Goal: Task Accomplishment & Management: Complete application form

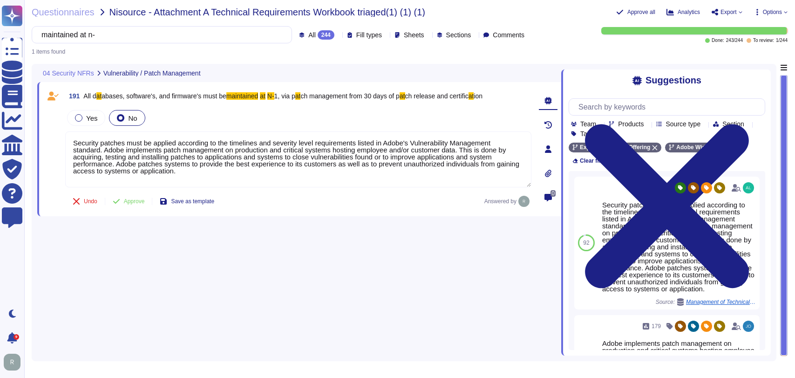
type textarea "Security patches must be applied according to the timelines and severity level …"
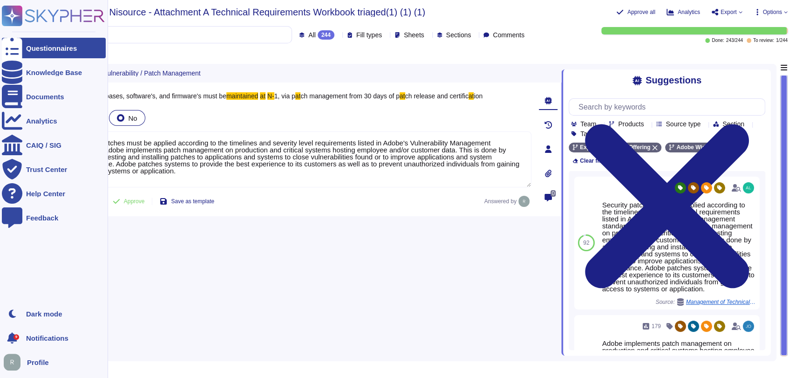
click at [54, 46] on div "Questionnaires" at bounding box center [51, 48] width 51 height 7
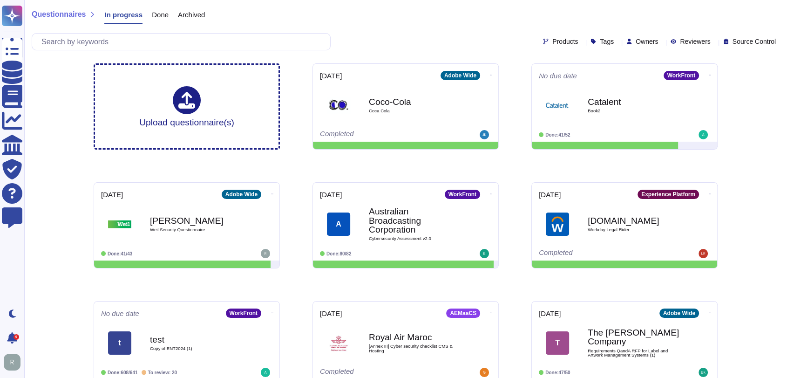
click at [483, 37] on div "Products Tags Owners Reviewers Source Control" at bounding box center [406, 41] width 748 height 17
click at [259, 43] on input "text" at bounding box center [183, 42] width 293 height 16
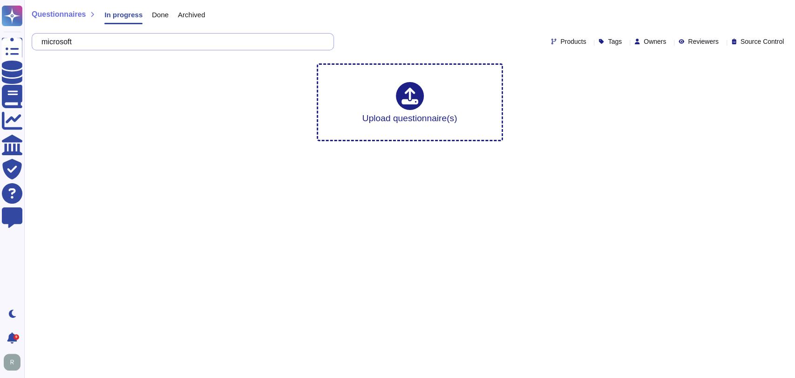
type input "microsoft"
click at [364, 149] on html "Questionnaires Knowledge Base Documents Analytics CAIQ / SIG Trust Center Help …" at bounding box center [397, 74] width 795 height 149
click at [155, 18] on span "Done" at bounding box center [160, 14] width 17 height 7
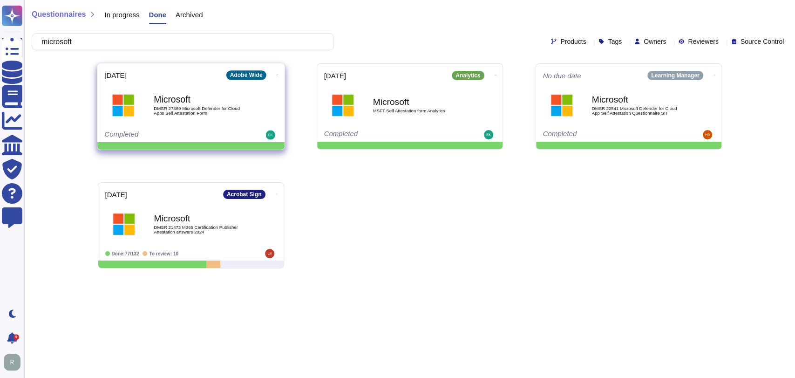
click at [199, 112] on span "DMSR 27469 Microsoft Defender for Cloud Apps Self Attestation Form" at bounding box center [201, 110] width 94 height 9
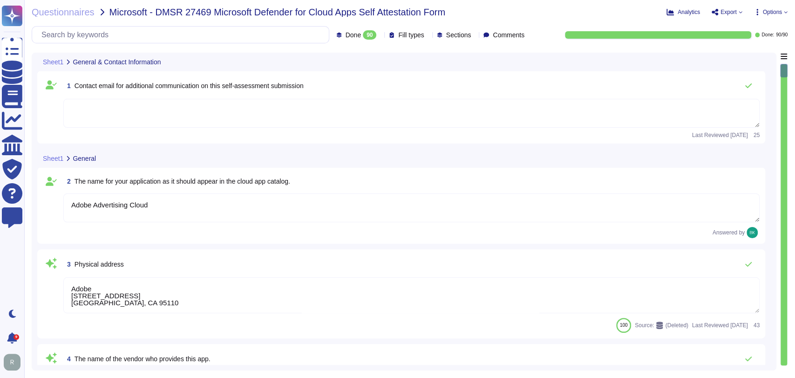
type textarea "Adobe Advertising Cloud"
type textarea "Adobe [STREET_ADDRESS] [GEOGRAPHIC_DATA], CA 95110"
type textarea "Adobe Inc."
type textarea "[DOMAIN_NAME]"
type textarea "To request a copy of the Adobe Data Processing Agreement and Standard Contractu…"
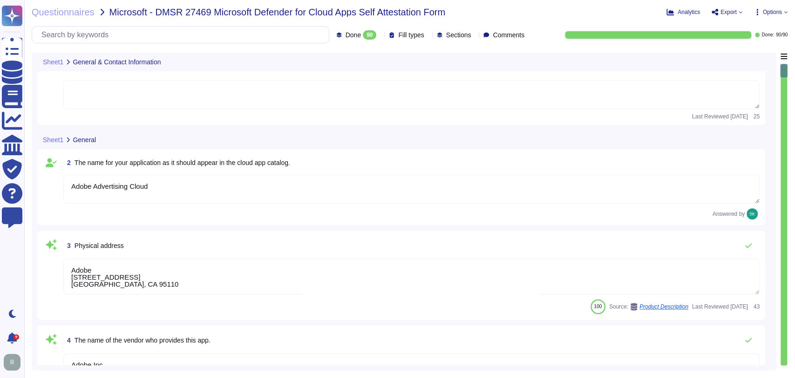
type textarea "Yes. The Adobe General Terms of Use can be found here: [URL][DOMAIN_NAME]"
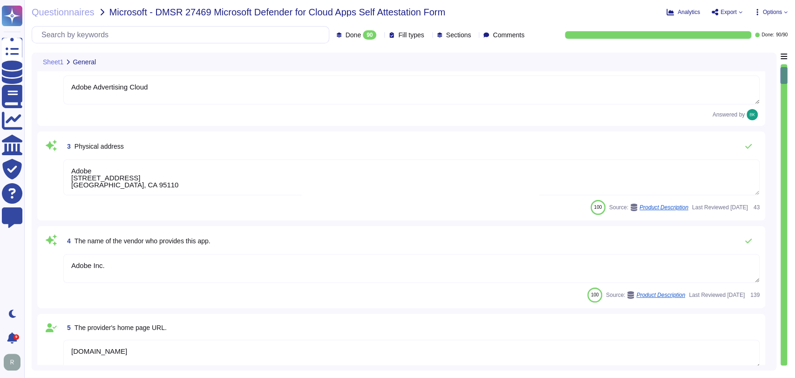
type textarea "Tel: [PHONE_NUMBER]"
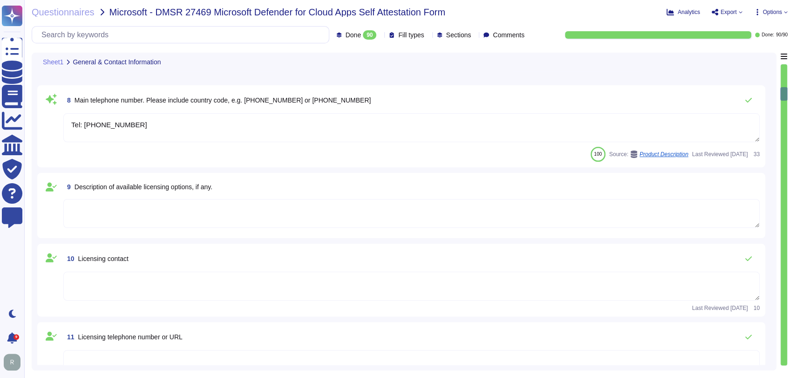
type textarea "Adobe Advertising Cloud is the industry’s first end-to-end platform for managin…"
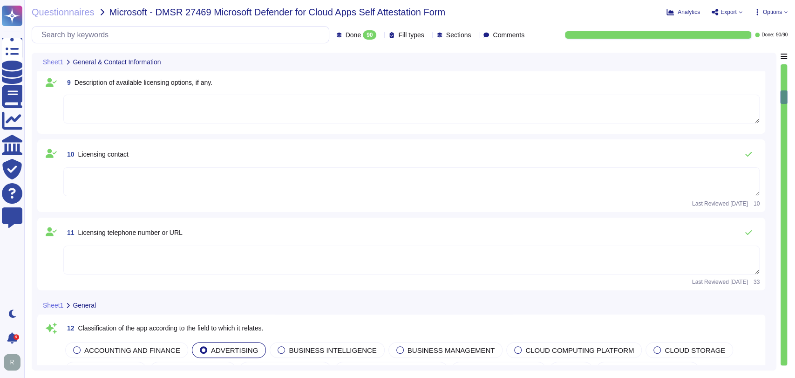
type textarea "The URLs in scope are unique per setup. Please refer to a Solution Consultant f…"
type textarea "US"
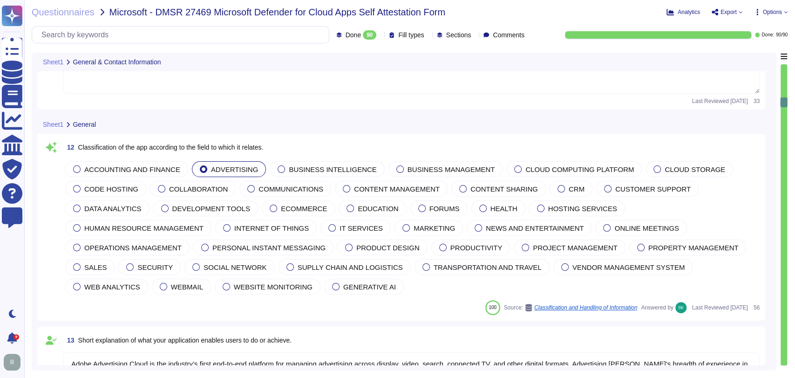
type textarea "US"
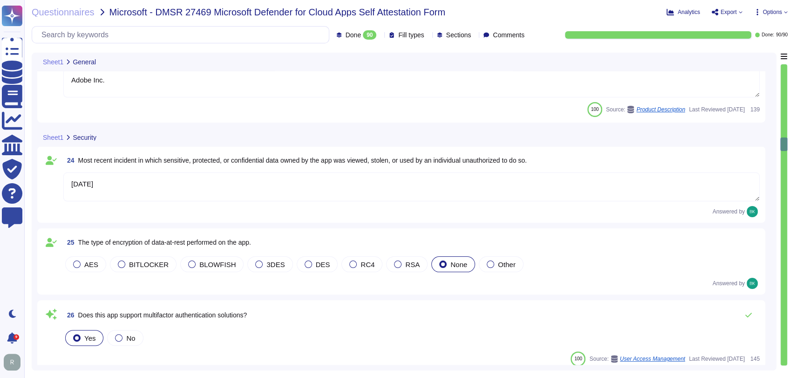
type textarea "Adobe Inc."
type textarea "[DATE]"
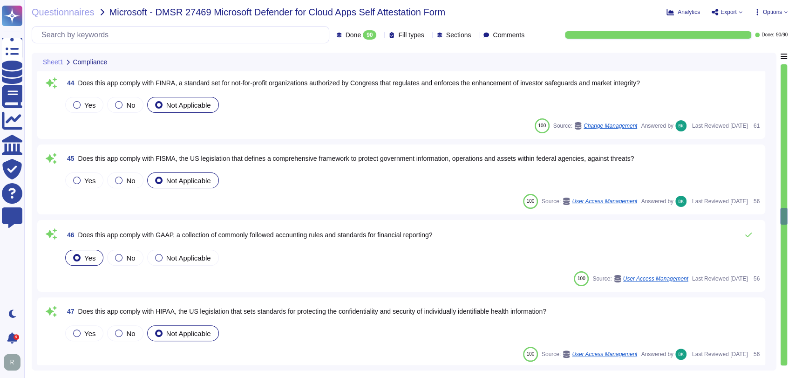
scroll to position [3404, 0]
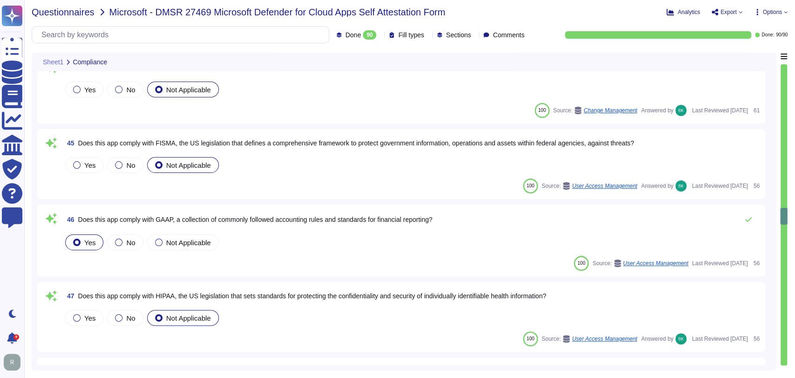
click at [67, 10] on span "Questionnaires" at bounding box center [63, 11] width 63 height 9
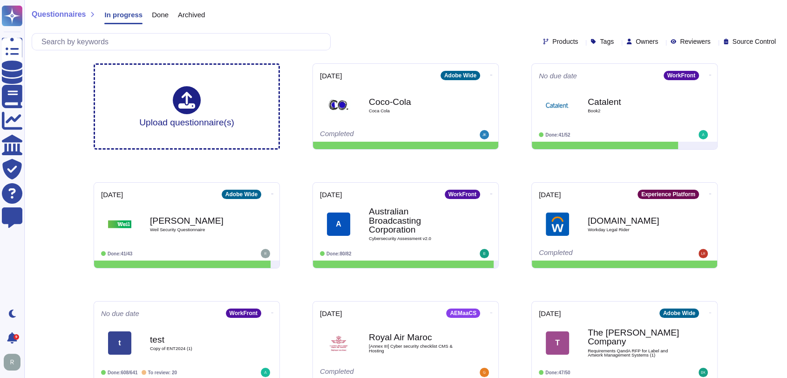
click at [195, 13] on span "Archived" at bounding box center [191, 14] width 27 height 7
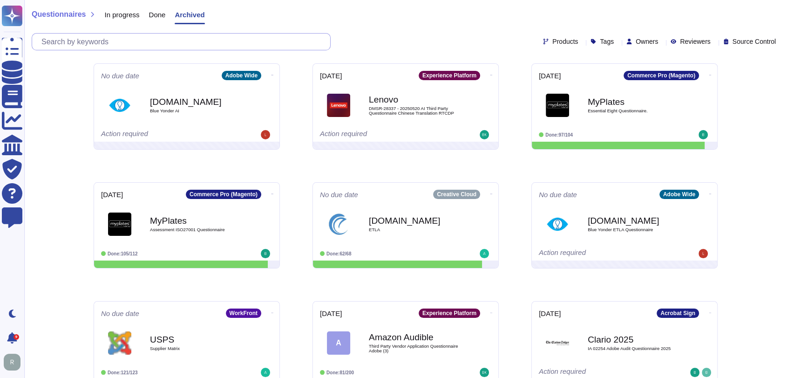
click at [155, 43] on input "text" at bounding box center [183, 42] width 293 height 16
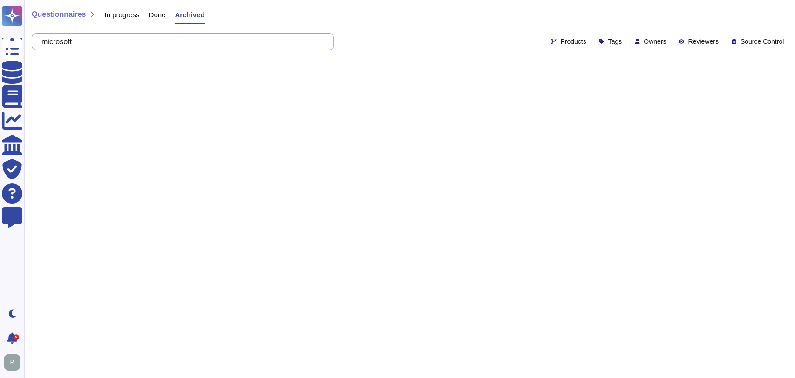
type input "microsoft"
click at [156, 13] on span "Done" at bounding box center [157, 14] width 17 height 7
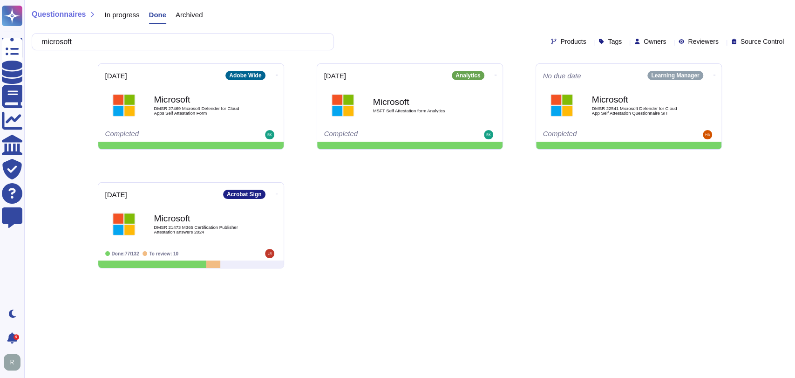
click at [402, 233] on div "[DATE] Adobe Wide Microsoft DMSR 27469 Microsoft Defender for Cloud Apps Self A…" at bounding box center [409, 166] width 639 height 220
